Goal: Navigation & Orientation: Find specific page/section

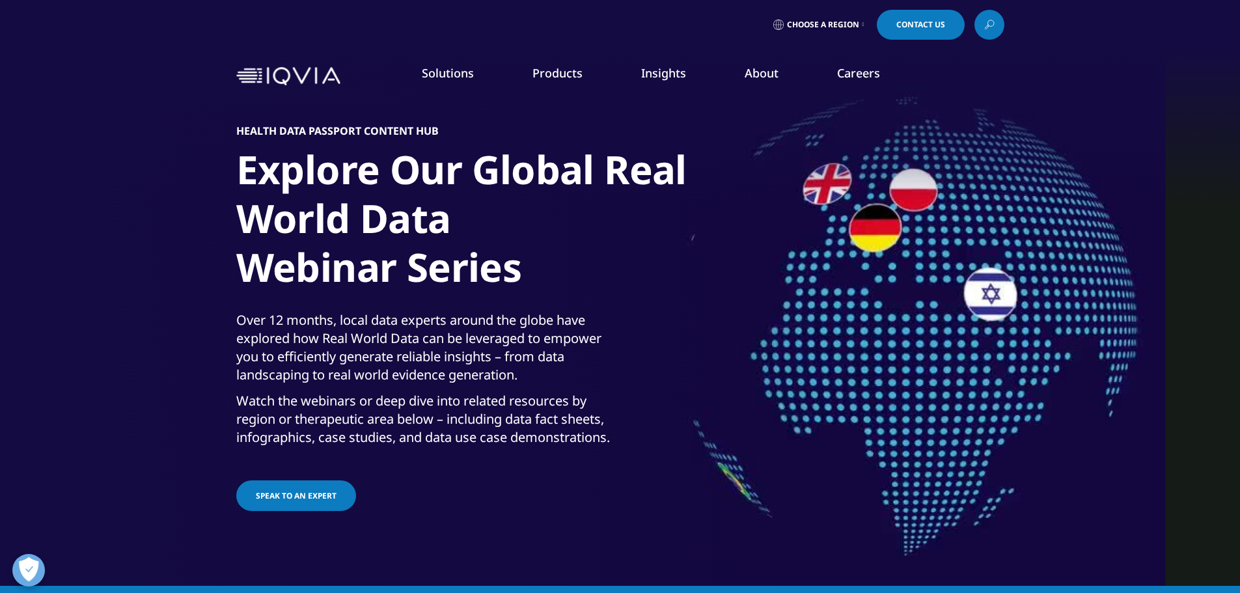
click at [291, 68] on img at bounding box center [288, 76] width 104 height 19
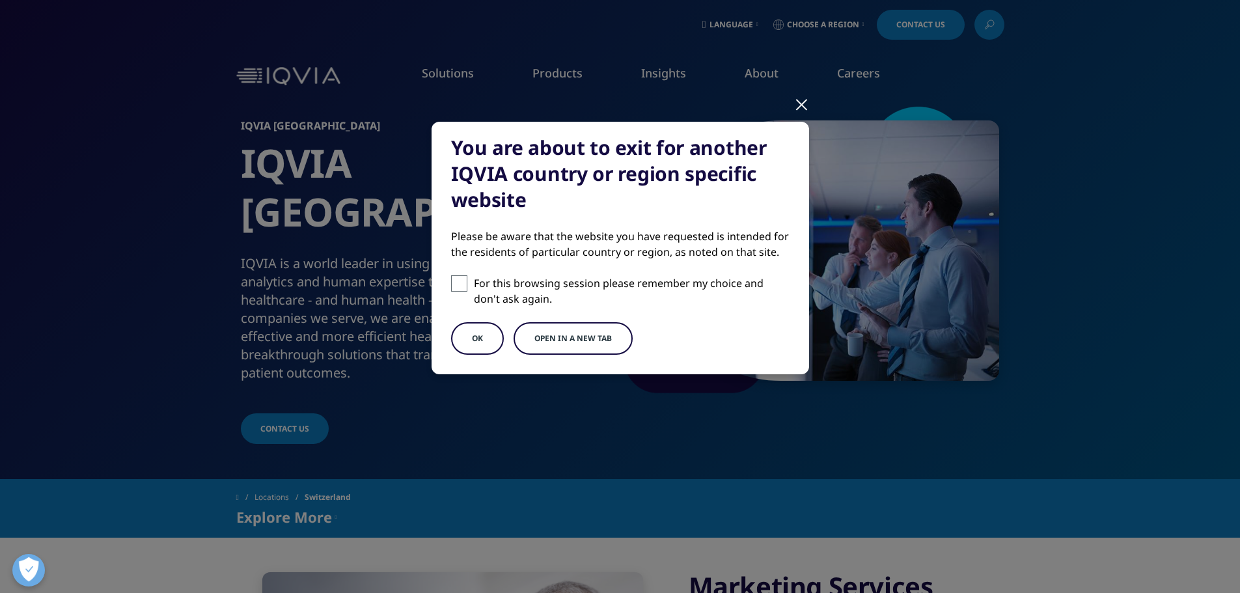
click at [456, 287] on span at bounding box center [459, 283] width 16 height 16
click at [456, 287] on input "For this browsing session please remember my choice and don't ask again." at bounding box center [459, 283] width 16 height 16
checkbox input "true"
click at [482, 345] on button "OK" at bounding box center [477, 338] width 53 height 33
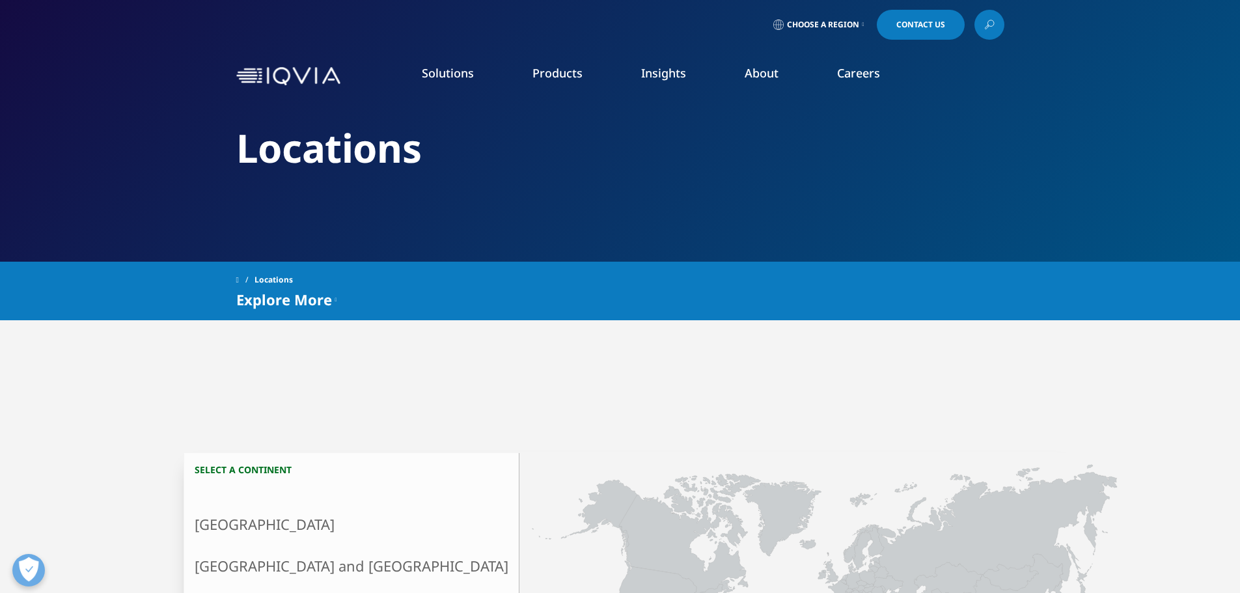
click at [229, 286] on li "Safety & Regulatory Compliance" at bounding box center [173, 285] width 237 height 25
click at [250, 285] on li "Safety & Regulatory Compliance" at bounding box center [173, 285] width 237 height 25
click at [723, 373] on link "COMPLIANCE OVERVIEW" at bounding box center [735, 366] width 197 height 35
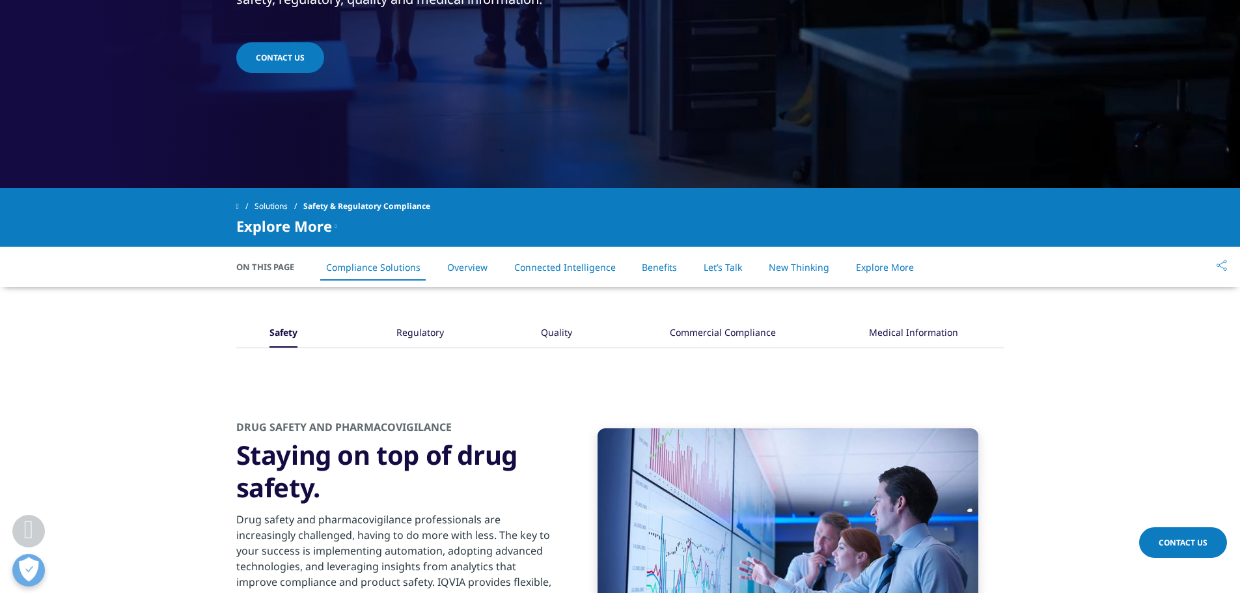
scroll to position [391, 0]
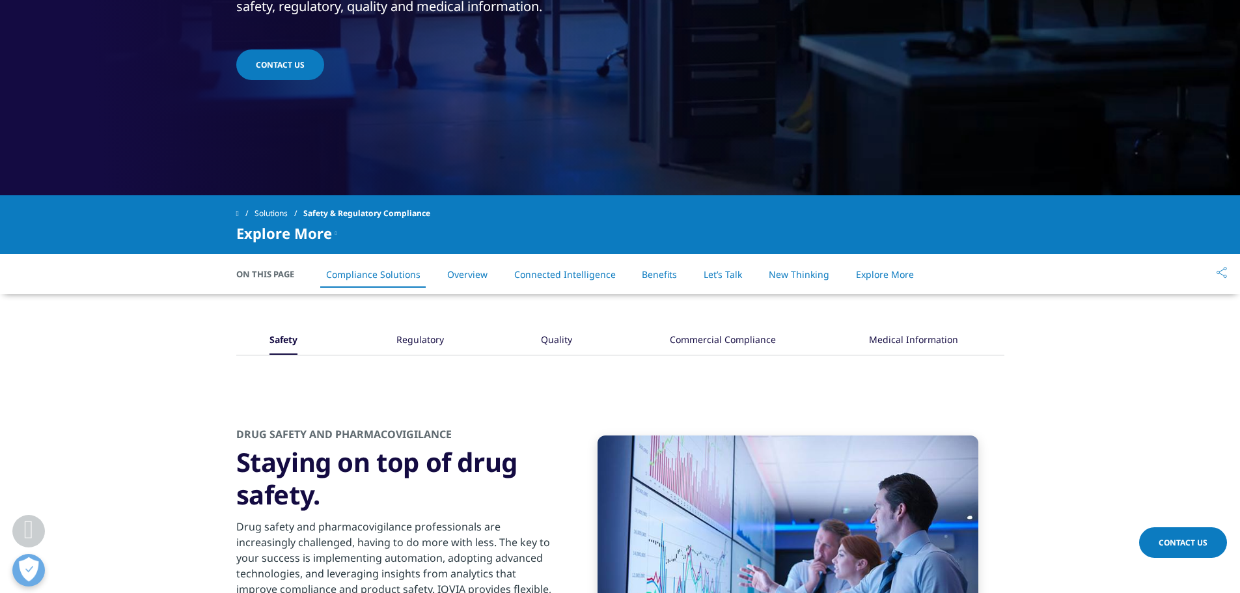
click at [238, 215] on span at bounding box center [237, 213] width 3 height 9
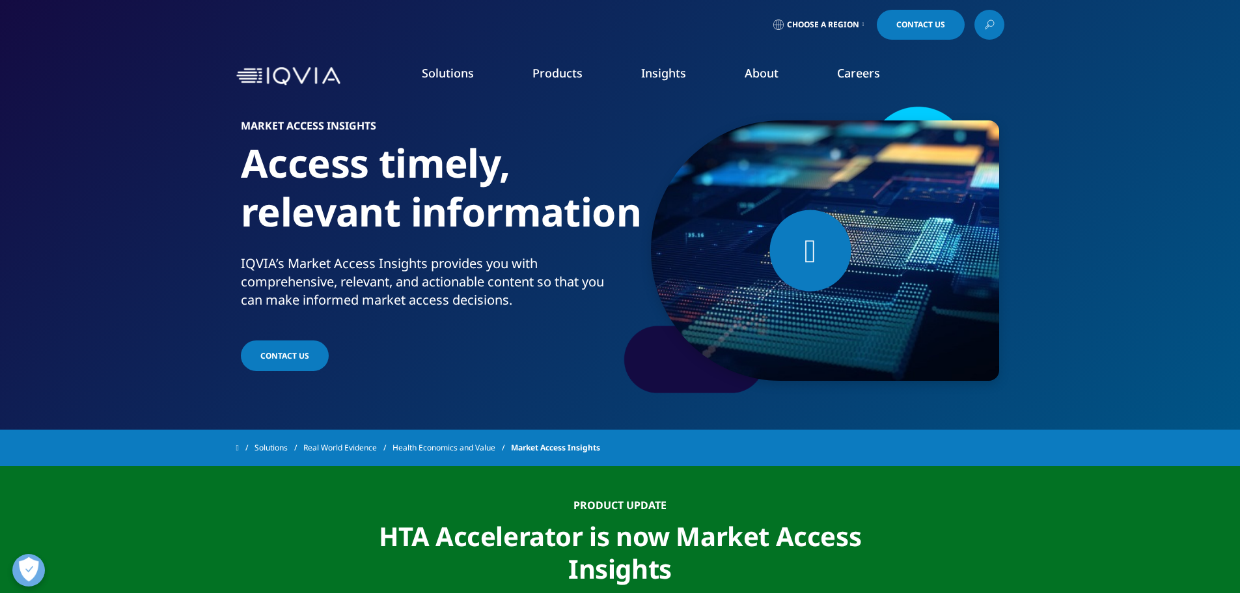
click at [863, 25] on icon at bounding box center [864, 24] width 2 height 5
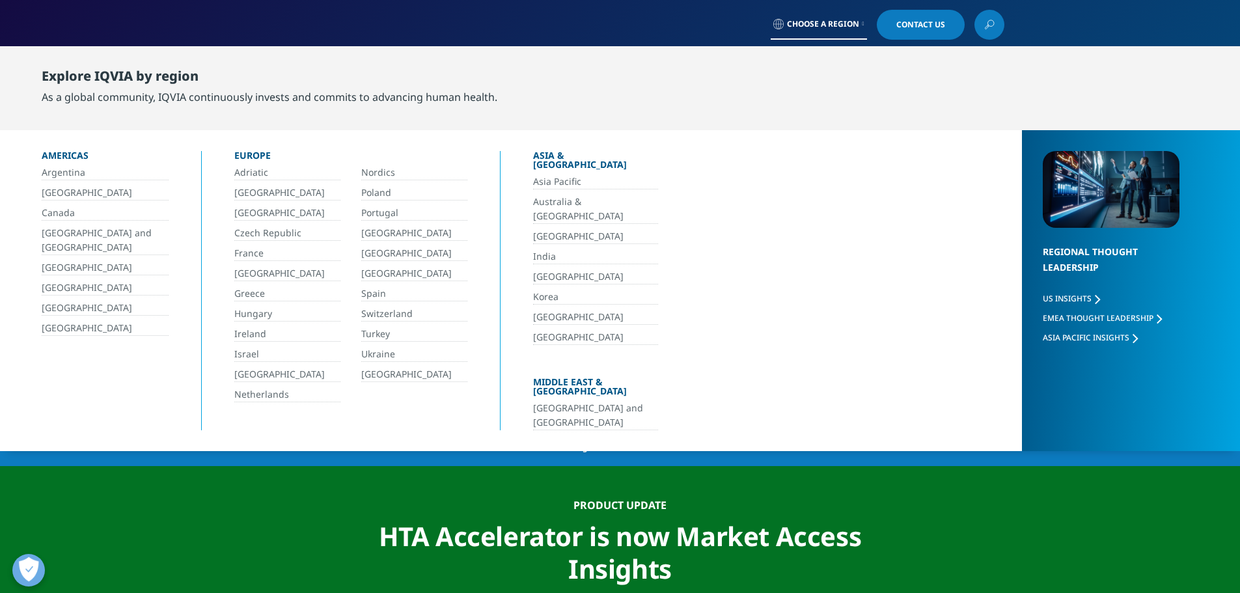
click at [381, 312] on link "Switzerland" at bounding box center [414, 314] width 106 height 15
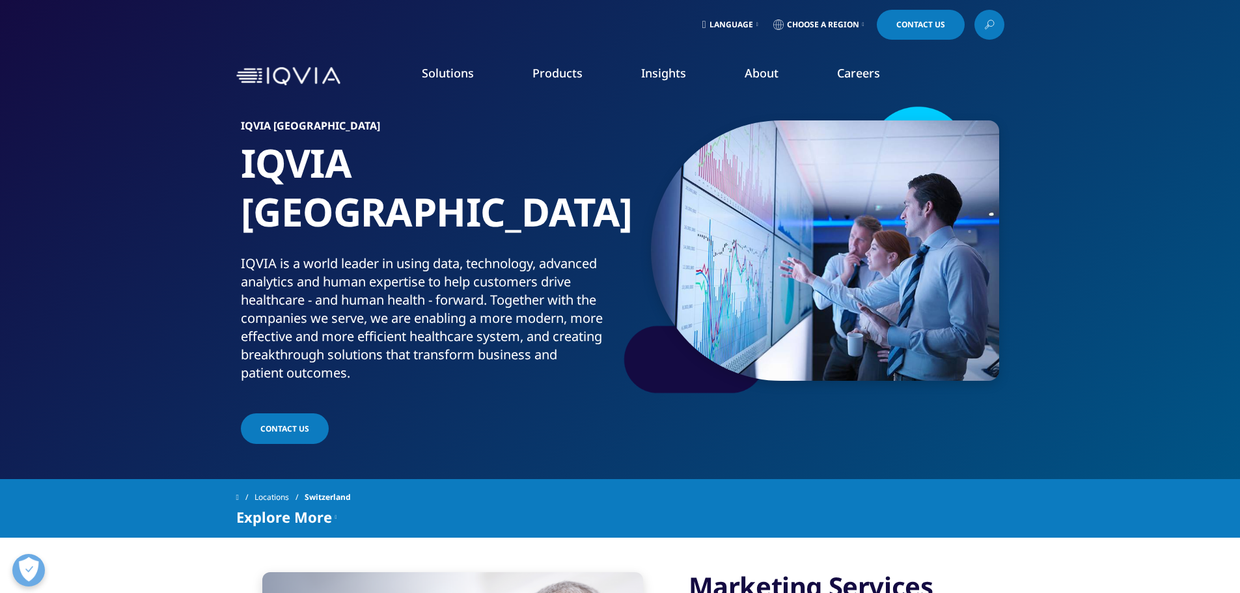
click at [362, 215] on link "Consulting" at bounding box center [470, 211] width 260 height 14
